Goal: Navigation & Orientation: Find specific page/section

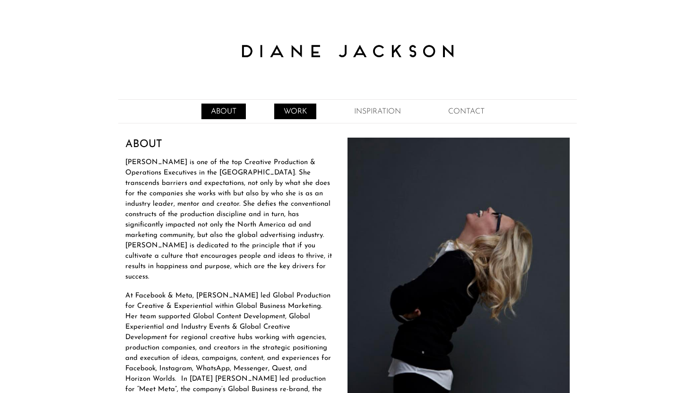
click at [290, 111] on link "WORK" at bounding box center [295, 111] width 42 height 16
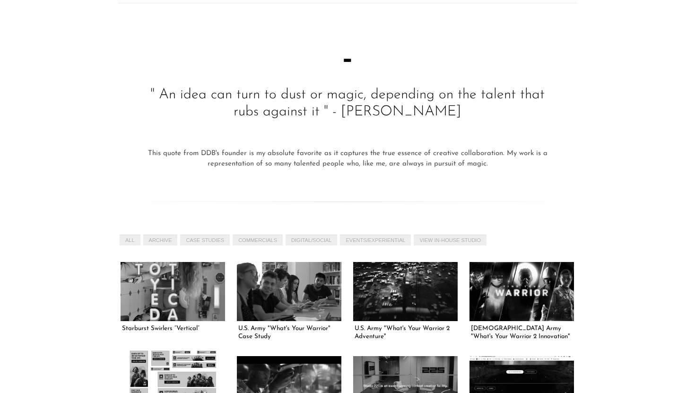
scroll to position [124, 0]
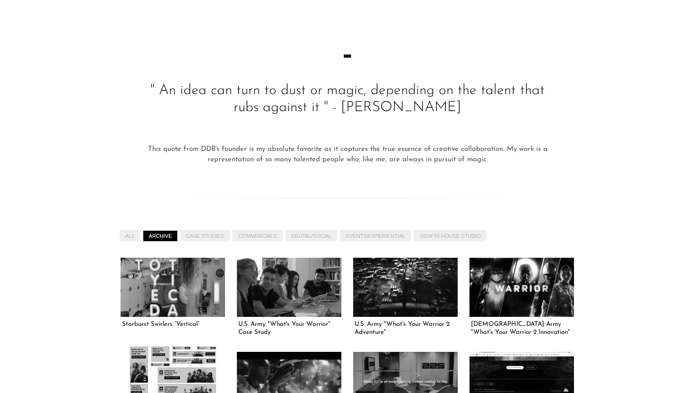
click at [167, 239] on link "ARCHIVE" at bounding box center [160, 235] width 34 height 11
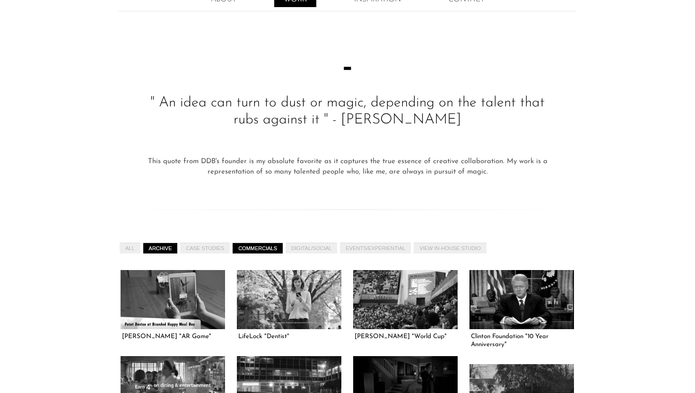
scroll to position [110, 0]
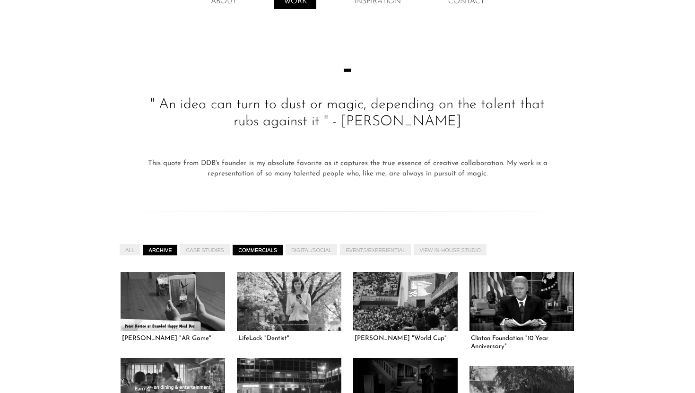
click at [245, 245] on link "COMMERCIALS" at bounding box center [258, 249] width 50 height 11
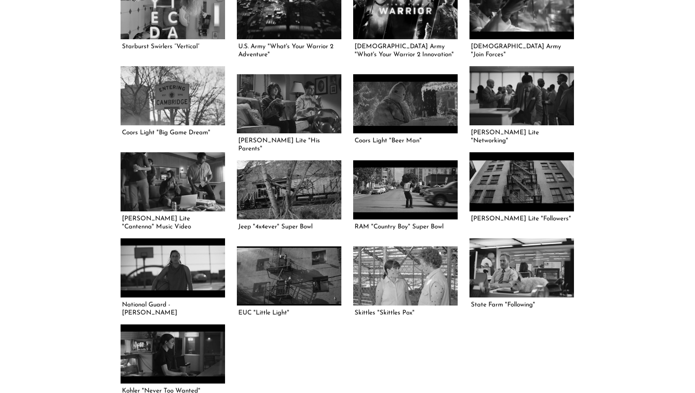
scroll to position [0, 0]
